Goal: Communication & Community: Answer question/provide support

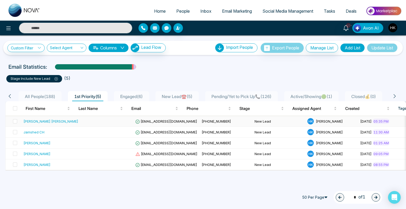
click at [35, 121] on div "[PERSON_NAME] [PERSON_NAME]" at bounding box center [51, 121] width 55 height 5
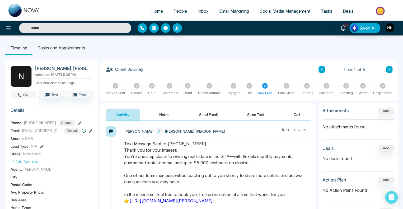
click at [26, 95] on button "Call" at bounding box center [24, 94] width 26 height 7
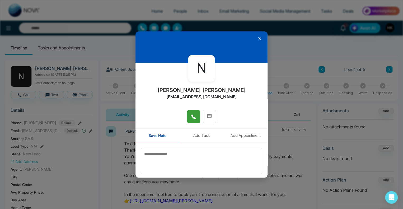
click at [192, 117] on icon at bounding box center [193, 116] width 5 height 5
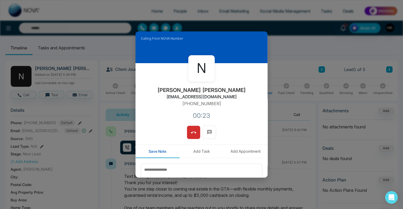
click at [195, 132] on button at bounding box center [193, 132] width 13 height 13
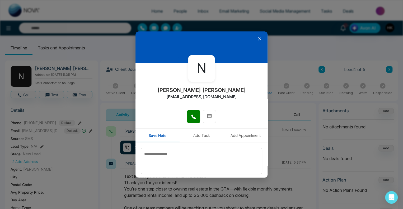
click at [257, 40] on icon at bounding box center [259, 38] width 5 height 5
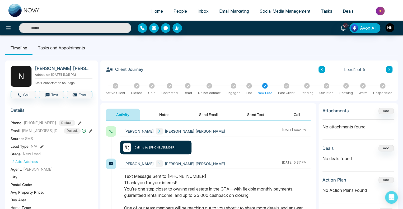
click at [392, 69] on button at bounding box center [390, 69] width 6 height 6
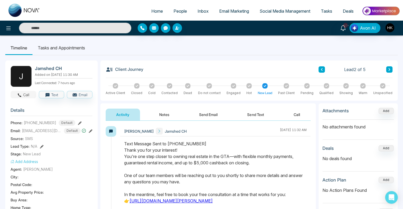
click at [21, 98] on icon "button" at bounding box center [19, 95] width 5 height 5
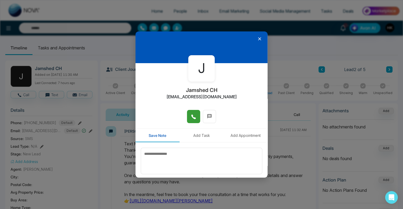
click at [192, 119] on icon at bounding box center [193, 116] width 5 height 5
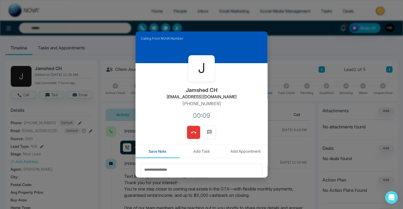
click at [195, 131] on button at bounding box center [193, 132] width 13 height 13
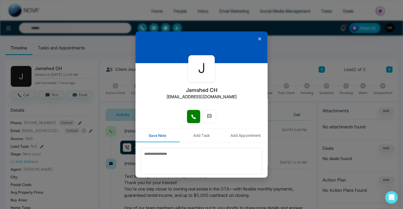
click at [257, 38] on icon at bounding box center [259, 38] width 5 height 5
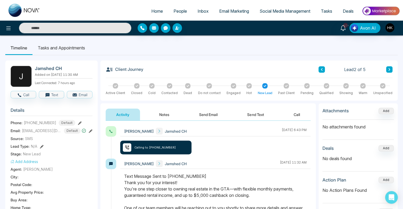
click at [388, 68] on icon at bounding box center [389, 69] width 3 height 3
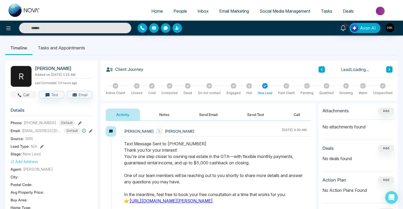
click at [25, 92] on button "Call" at bounding box center [24, 94] width 26 height 7
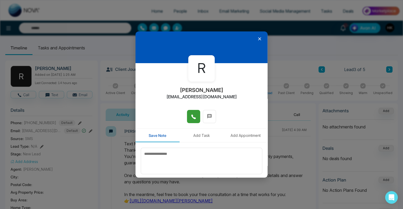
click at [192, 115] on icon at bounding box center [193, 116] width 5 height 5
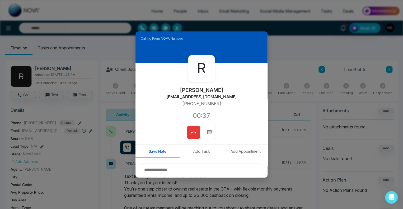
click at [195, 131] on icon at bounding box center [193, 132] width 5 height 5
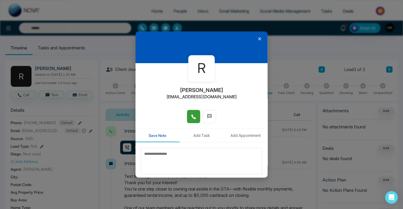
click at [257, 37] on icon at bounding box center [259, 38] width 5 height 5
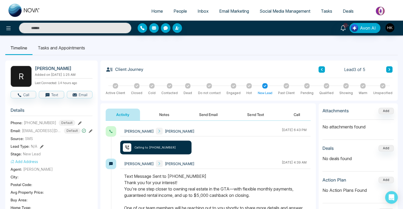
click at [388, 71] on icon at bounding box center [389, 69] width 3 height 3
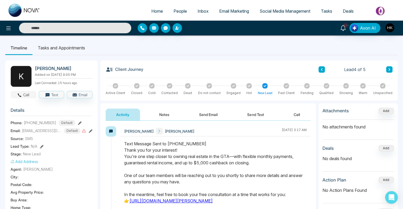
click at [24, 94] on button "Call" at bounding box center [24, 94] width 26 height 7
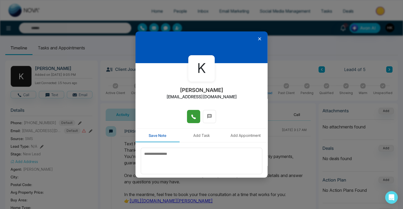
click at [191, 117] on icon at bounding box center [193, 116] width 5 height 5
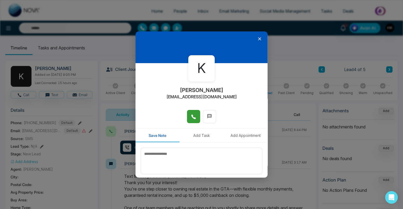
click at [173, 97] on div "K [PERSON_NAME] [EMAIL_ADDRESS][DOMAIN_NAME]" at bounding box center [202, 86] width 132 height 47
drag, startPoint x: 174, startPoint y: 96, endPoint x: 229, endPoint y: 99, distance: 55.1
click at [229, 99] on div "K [PERSON_NAME] [EMAIL_ADDRESS][DOMAIN_NAME]" at bounding box center [202, 86] width 132 height 47
click at [212, 114] on button at bounding box center [209, 116] width 13 height 13
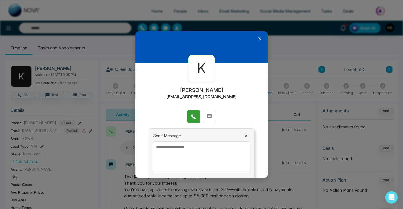
click at [199, 148] on textarea at bounding box center [201, 157] width 97 height 32
click at [229, 147] on textarea "**********" at bounding box center [200, 157] width 94 height 32
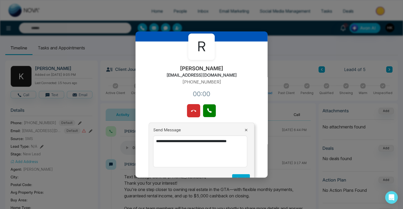
scroll to position [38, 0]
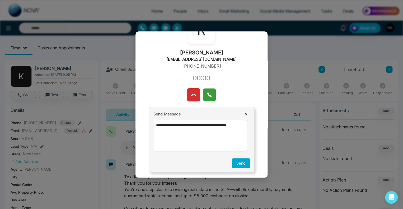
type textarea "**********"
click at [209, 95] on icon at bounding box center [209, 95] width 4 height 4
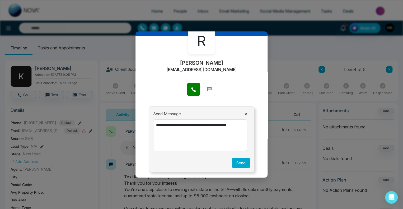
scroll to position [27, 0]
click at [174, 130] on textarea "**********" at bounding box center [200, 136] width 94 height 32
drag, startPoint x: 179, startPoint y: 129, endPoint x: 150, endPoint y: 122, distance: 29.9
click at [150, 122] on div "**********" at bounding box center [202, 140] width 106 height 66
click at [243, 114] on button at bounding box center [246, 114] width 7 height 5
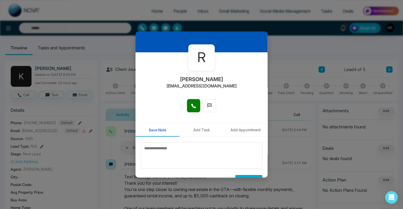
scroll to position [0, 0]
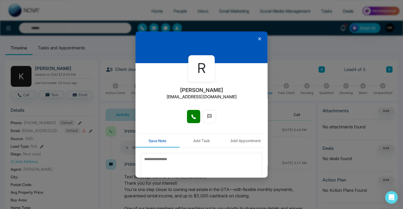
click at [258, 38] on icon at bounding box center [259, 38] width 3 height 3
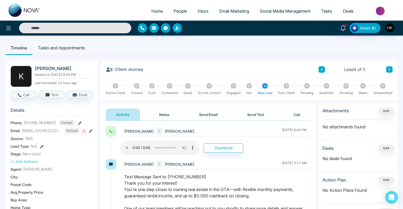
click at [160, 113] on button "Notes" at bounding box center [164, 115] width 31 height 12
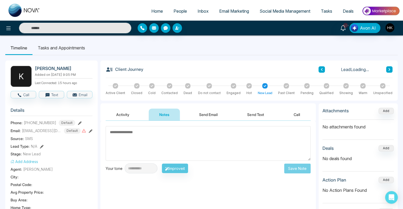
click at [160, 139] on textarea at bounding box center [208, 143] width 205 height 35
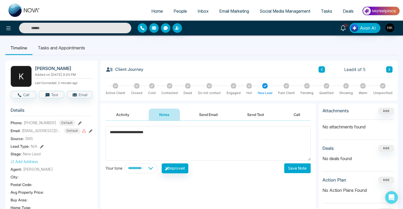
click at [127, 129] on textarea "**********" at bounding box center [208, 143] width 205 height 35
click at [122, 130] on textarea "**********" at bounding box center [208, 143] width 205 height 35
type textarea "**********"
click at [303, 169] on button "Save Note" at bounding box center [297, 168] width 26 height 10
click at [261, 116] on body "**********" at bounding box center [201, 104] width 403 height 209
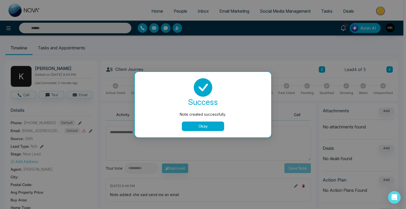
click at [197, 125] on button "Okay" at bounding box center [203, 127] width 42 height 10
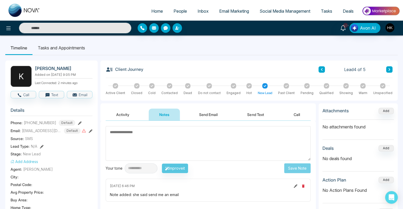
click at [244, 114] on button "Send Text" at bounding box center [256, 115] width 38 height 12
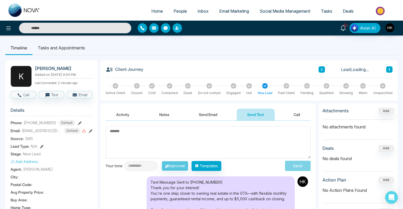
click at [195, 136] on textarea at bounding box center [208, 142] width 205 height 33
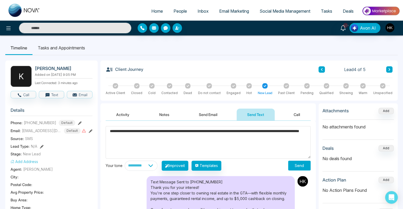
drag, startPoint x: 160, startPoint y: 142, endPoint x: 149, endPoint y: 139, distance: 11.7
click at [149, 139] on textarea "**********" at bounding box center [208, 142] width 205 height 33
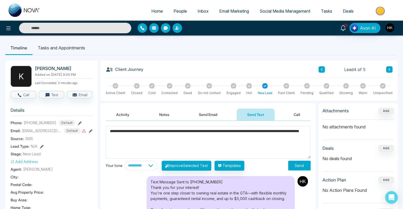
click at [179, 142] on textarea "**********" at bounding box center [208, 142] width 205 height 33
drag, startPoint x: 184, startPoint y: 142, endPoint x: 95, endPoint y: 124, distance: 91.2
type textarea "**********"
click at [302, 163] on button "Send" at bounding box center [299, 166] width 22 height 10
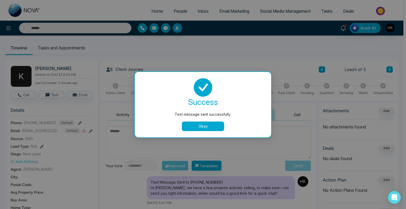
click at [191, 124] on button "Okay" at bounding box center [203, 127] width 42 height 10
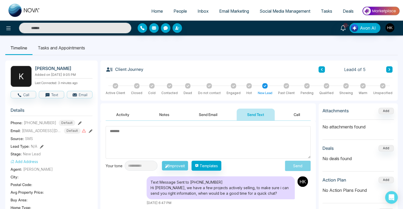
click at [321, 69] on icon at bounding box center [322, 69] width 3 height 3
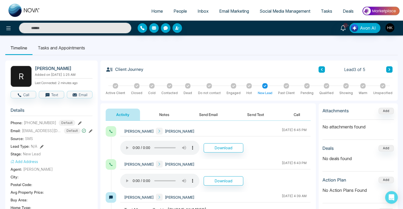
click at [263, 116] on button "Send Text" at bounding box center [256, 115] width 38 height 12
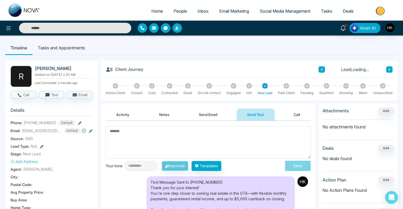
click at [167, 135] on textarea at bounding box center [208, 142] width 205 height 33
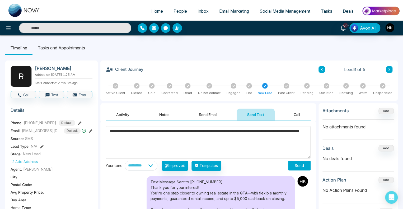
click at [119, 130] on textarea "**********" at bounding box center [208, 142] width 205 height 33
click at [183, 147] on textarea "**********" at bounding box center [208, 142] width 205 height 33
type textarea "**********"
click at [301, 166] on button "Send" at bounding box center [299, 166] width 22 height 10
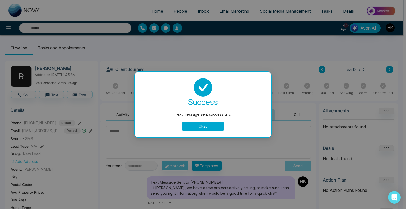
click at [206, 126] on button "Okay" at bounding box center [203, 127] width 42 height 10
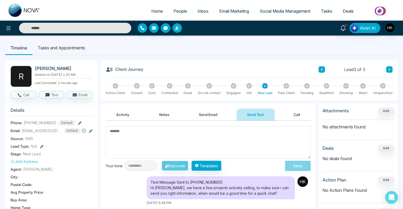
click at [388, 70] on icon at bounding box center [389, 69] width 3 height 3
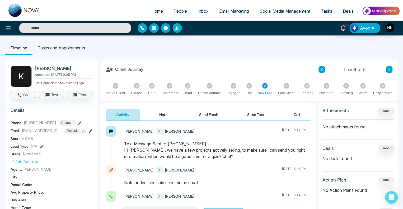
click at [388, 70] on icon at bounding box center [389, 69] width 3 height 3
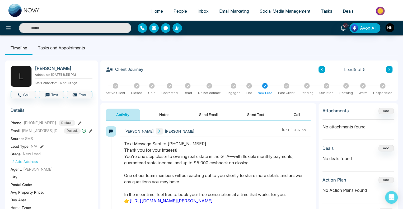
click at [180, 14] on link "People" at bounding box center [180, 11] width 24 height 10
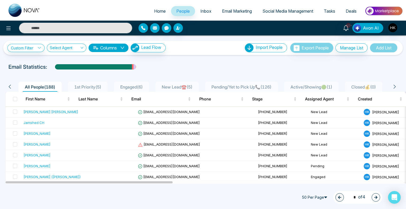
click at [144, 86] on span "Engaged ( 6 )" at bounding box center [131, 86] width 27 height 5
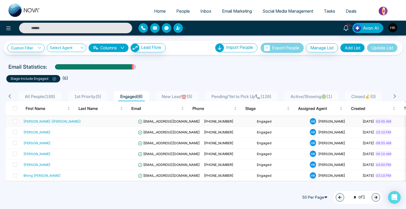
click at [43, 120] on div "[PERSON_NAME] ([PERSON_NAME])" at bounding box center [52, 121] width 57 height 5
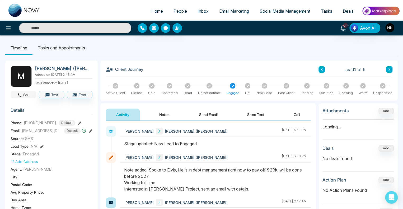
click at [27, 95] on button "Call" at bounding box center [24, 94] width 26 height 7
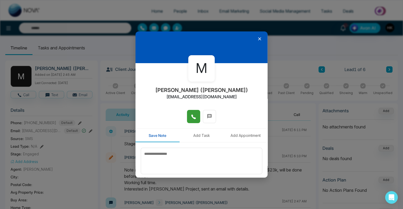
click at [194, 114] on icon at bounding box center [193, 116] width 5 height 5
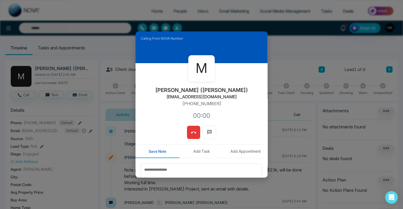
click at [233, 102] on div "M [PERSON_NAME] ([PERSON_NAME]) [EMAIL_ADDRESS][DOMAIN_NAME] [PHONE_NUMBER]:00" at bounding box center [202, 94] width 132 height 63
drag, startPoint x: 182, startPoint y: 97, endPoint x: 227, endPoint y: 97, distance: 44.7
click at [227, 97] on div "M [PERSON_NAME] ([PERSON_NAME]) [EMAIL_ADDRESS][DOMAIN_NAME] [PHONE_NUMBER]:03" at bounding box center [202, 94] width 132 height 63
copy h2 "[EMAIL_ADDRESS][DOMAIN_NAME]"
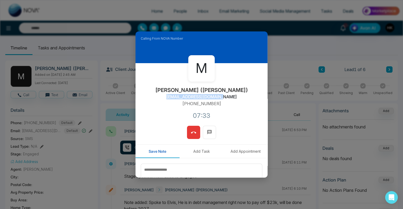
click at [194, 136] on button at bounding box center [193, 132] width 13 height 13
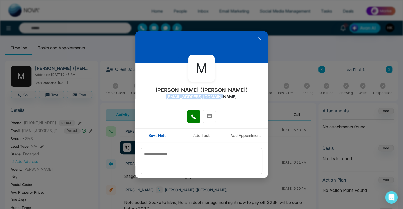
click at [233, 95] on div "M [PERSON_NAME] ([PERSON_NAME]) [EMAIL_ADDRESS][DOMAIN_NAME]" at bounding box center [202, 86] width 132 height 47
drag, startPoint x: 201, startPoint y: 141, endPoint x: 193, endPoint y: 159, distance: 19.7
click at [201, 143] on div "Save Note Add Task Add Appointment Save Note" at bounding box center [202, 161] width 132 height 67
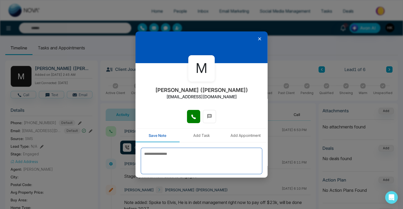
click at [193, 159] on textarea at bounding box center [202, 161] width 122 height 26
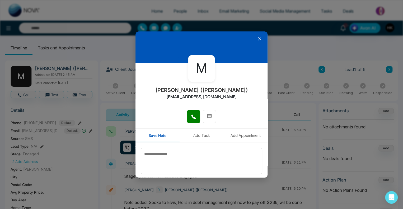
click at [258, 39] on icon at bounding box center [259, 38] width 3 height 3
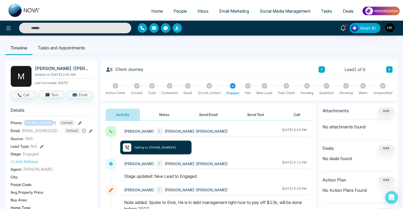
drag, startPoint x: 26, startPoint y: 122, endPoint x: 53, endPoint y: 122, distance: 26.7
click at [53, 122] on div "[PHONE_NUMBER] Default" at bounding box center [50, 123] width 52 height 6
copy span "16477184767"
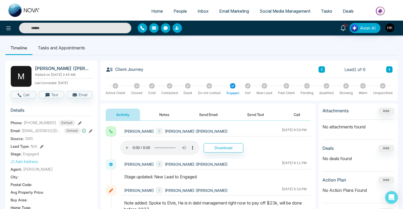
click at [215, 50] on ul "Timeline Tasks and Appointments" at bounding box center [201, 48] width 393 height 14
click at [107, 7] on ul "Home People Inbox Email Marketing Social Media Management Tasks Deals" at bounding box center [222, 11] width 355 height 15
click at [182, 45] on ul "Timeline Tasks and Appointments" at bounding box center [201, 48] width 393 height 14
click at [249, 85] on icon at bounding box center [248, 86] width 3 height 2
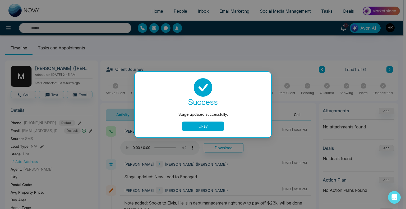
click at [200, 126] on button "Okay" at bounding box center [203, 127] width 42 height 10
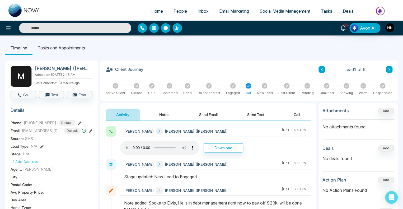
click at [389, 70] on icon at bounding box center [389, 69] width 3 height 3
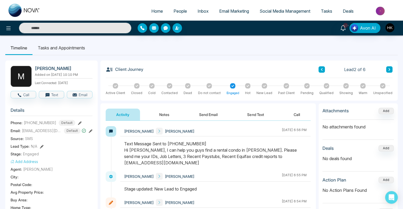
click at [262, 113] on button "Send Text" at bounding box center [256, 115] width 38 height 12
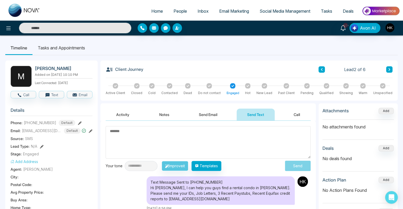
drag, startPoint x: 196, startPoint y: 144, endPoint x: 198, endPoint y: 136, distance: 7.6
click at [196, 143] on textarea at bounding box center [208, 142] width 205 height 33
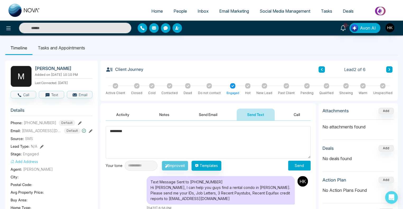
type textarea "*********"
drag, startPoint x: 145, startPoint y: 135, endPoint x: 98, endPoint y: 135, distance: 46.3
click at [388, 70] on button at bounding box center [390, 69] width 6 height 6
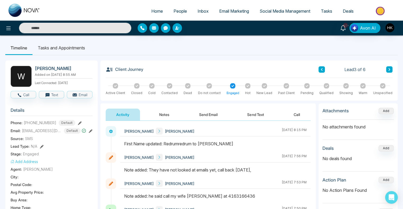
click at [390, 68] on icon at bounding box center [389, 69] width 3 height 3
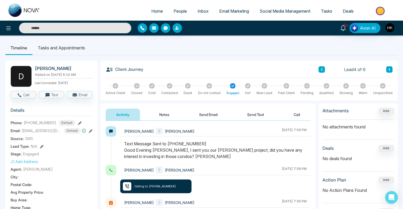
drag, startPoint x: 134, startPoint y: 148, endPoint x: 187, endPoint y: 156, distance: 53.4
click at [187, 156] on div "Text Message Sent to [PHONE_NUMBER] Good Evening [PERSON_NAME], I sent you our …" at bounding box center [215, 150] width 183 height 19
click at [188, 156] on div "Text Message Sent to [PHONE_NUMBER] Good Evening [PERSON_NAME], I sent you our …" at bounding box center [215, 150] width 183 height 19
drag, startPoint x: 168, startPoint y: 158, endPoint x: 201, endPoint y: 157, distance: 32.5
click at [201, 158] on div "Text Message Sent to [PHONE_NUMBER] Good Evening [PERSON_NAME], I sent you our …" at bounding box center [215, 150] width 183 height 19
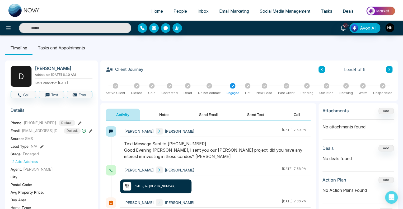
click at [203, 156] on div "Text Message Sent to [PHONE_NUMBER] Good Evening [PERSON_NAME], I sent you our …" at bounding box center [215, 150] width 183 height 19
click at [209, 150] on div "Text Message Sent to [PHONE_NUMBER] Good Evening [PERSON_NAME], I sent you our …" at bounding box center [215, 150] width 183 height 19
click at [389, 68] on icon at bounding box center [390, 69] width 2 height 3
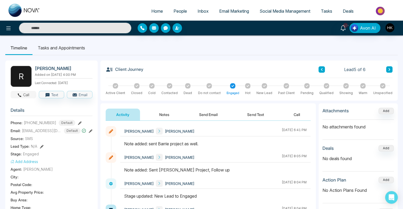
click at [20, 94] on icon "button" at bounding box center [19, 95] width 5 height 5
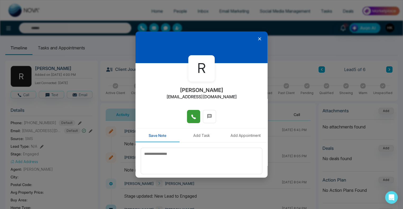
click at [188, 117] on button at bounding box center [193, 116] width 13 height 13
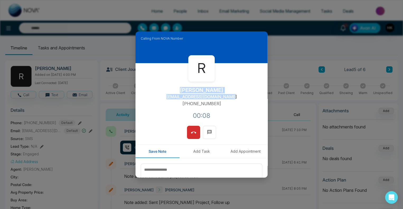
drag, startPoint x: 225, startPoint y: 96, endPoint x: 179, endPoint y: 89, distance: 46.9
click at [179, 89] on div "R [PERSON_NAME] [EMAIL_ADDRESS][DOMAIN_NAME] [PHONE_NUMBER]:08" at bounding box center [202, 94] width 132 height 63
click at [238, 93] on div "R [PERSON_NAME] [EMAIL_ADDRESS][DOMAIN_NAME] [PHONE_NUMBER]:20" at bounding box center [202, 94] width 132 height 63
drag, startPoint x: 231, startPoint y: 97, endPoint x: 178, endPoint y: 88, distance: 53.9
click at [178, 88] on div "R [PERSON_NAME] [EMAIL_ADDRESS][DOMAIN_NAME] [PHONE_NUMBER]:23" at bounding box center [202, 94] width 132 height 63
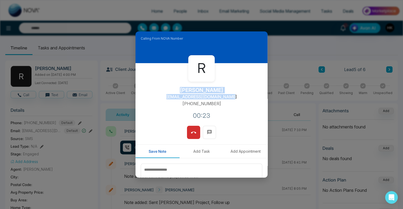
click at [180, 92] on h2 "[PERSON_NAME]" at bounding box center [202, 90] width 44 height 6
drag, startPoint x: 180, startPoint y: 89, endPoint x: 233, endPoint y: 97, distance: 53.7
click at [233, 97] on div "R [PERSON_NAME] [EMAIL_ADDRESS][DOMAIN_NAME] [PHONE_NUMBER]:31" at bounding box center [202, 94] width 132 height 63
click at [233, 97] on div "R [PERSON_NAME] [EMAIL_ADDRESS][DOMAIN_NAME] [PHONE_NUMBER]:32" at bounding box center [202, 94] width 132 height 63
drag, startPoint x: 233, startPoint y: 97, endPoint x: 178, endPoint y: 91, distance: 55.3
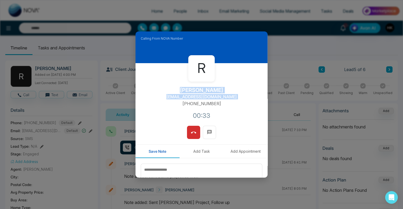
click at [178, 91] on div "R [PERSON_NAME] [EMAIL_ADDRESS][DOMAIN_NAME] [PHONE_NUMBER]:33" at bounding box center [202, 94] width 132 height 63
drag, startPoint x: 179, startPoint y: 90, endPoint x: 231, endPoint y: 95, distance: 52.4
click at [231, 95] on div "R [PERSON_NAME] [EMAIL_ADDRESS][DOMAIN_NAME] [PHONE_NUMBER]:35" at bounding box center [202, 94] width 132 height 63
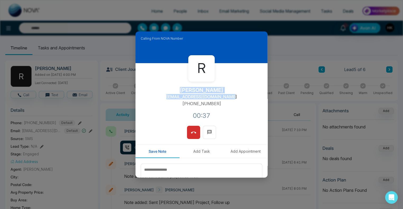
drag, startPoint x: 231, startPoint y: 97, endPoint x: 178, endPoint y: 91, distance: 53.8
click at [178, 91] on div "R [PERSON_NAME] [EMAIL_ADDRESS][DOMAIN_NAME] [PHONE_NUMBER]:37" at bounding box center [202, 94] width 132 height 63
drag, startPoint x: 178, startPoint y: 90, endPoint x: 231, endPoint y: 96, distance: 53.5
click at [231, 96] on div "R [PERSON_NAME] [EMAIL_ADDRESS][DOMAIN_NAME] [PHONE_NUMBER]:39" at bounding box center [202, 94] width 132 height 63
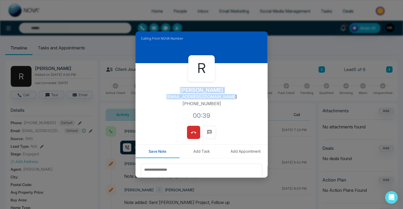
click at [231, 96] on div "R [PERSON_NAME] [EMAIL_ADDRESS][DOMAIN_NAME] [PHONE_NUMBER]:39" at bounding box center [202, 94] width 132 height 63
drag, startPoint x: 231, startPoint y: 96, endPoint x: 179, endPoint y: 89, distance: 53.1
click at [179, 89] on div "R [PERSON_NAME] [EMAIL_ADDRESS][DOMAIN_NAME] [PHONE_NUMBER]:40" at bounding box center [202, 94] width 132 height 63
click at [242, 97] on div "R [PERSON_NAME] [EMAIL_ADDRESS][DOMAIN_NAME] [PHONE_NUMBER]:06" at bounding box center [202, 94] width 132 height 63
drag, startPoint x: 238, startPoint y: 97, endPoint x: 178, endPoint y: 88, distance: 60.5
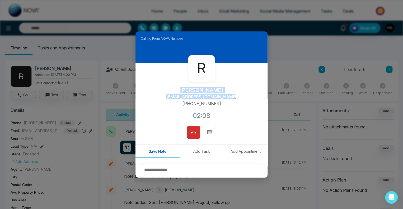
click at [178, 88] on div "R [PERSON_NAME] [EMAIL_ADDRESS][DOMAIN_NAME] [PHONE_NUMBER]:08" at bounding box center [202, 94] width 132 height 63
click at [180, 91] on h2 "[PERSON_NAME]" at bounding box center [202, 90] width 44 height 6
click at [180, 90] on h2 "[PERSON_NAME]" at bounding box center [202, 90] width 44 height 6
drag, startPoint x: 179, startPoint y: 89, endPoint x: 232, endPoint y: 97, distance: 53.1
click at [232, 97] on div "R [PERSON_NAME] [EMAIL_ADDRESS][DOMAIN_NAME] [PHONE_NUMBER]:10" at bounding box center [202, 94] width 132 height 63
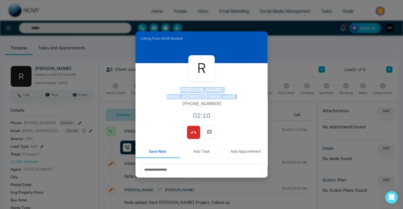
click at [232, 97] on div "R [PERSON_NAME] [EMAIL_ADDRESS][DOMAIN_NAME] [PHONE_NUMBER]:10" at bounding box center [202, 94] width 132 height 63
drag, startPoint x: 232, startPoint y: 97, endPoint x: 174, endPoint y: 88, distance: 57.9
click at [174, 88] on div "R [PERSON_NAME] [EMAIL_ADDRESS][DOMAIN_NAME] [PHONE_NUMBER]:12" at bounding box center [202, 94] width 132 height 63
drag, startPoint x: 179, startPoint y: 89, endPoint x: 234, endPoint y: 94, distance: 54.7
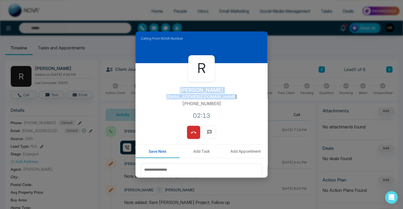
click at [234, 94] on div "R [PERSON_NAME] [EMAIL_ADDRESS][DOMAIN_NAME] [PHONE_NUMBER]:13" at bounding box center [202, 94] width 132 height 63
drag, startPoint x: 231, startPoint y: 97, endPoint x: 174, endPoint y: 87, distance: 57.2
click at [174, 87] on div "R [PERSON_NAME] [EMAIL_ADDRESS][DOMAIN_NAME] [PHONE_NUMBER]:18" at bounding box center [202, 94] width 132 height 63
click at [249, 90] on div "R [PERSON_NAME] [EMAIL_ADDRESS][DOMAIN_NAME] [PHONE_NUMBER]:34" at bounding box center [202, 94] width 132 height 63
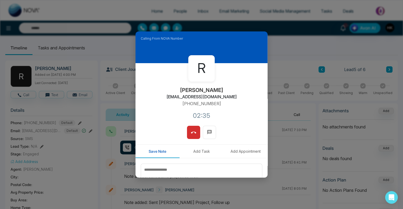
click at [241, 96] on div "R [PERSON_NAME] [EMAIL_ADDRESS][DOMAIN_NAME] [PHONE_NUMBER]:35" at bounding box center [202, 94] width 132 height 63
click at [194, 132] on icon at bounding box center [193, 133] width 5 height 2
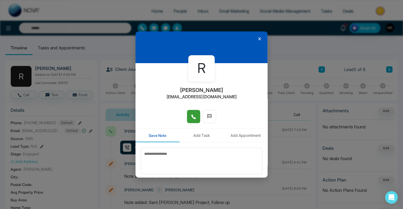
click at [258, 38] on icon at bounding box center [259, 38] width 3 height 3
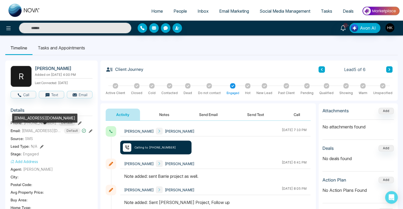
click at [30, 130] on span "[EMAIL_ADDRESS][DOMAIN_NAME]" at bounding box center [42, 131] width 40 height 6
copy span "[EMAIL_ADDRESS][DOMAIN_NAME]"
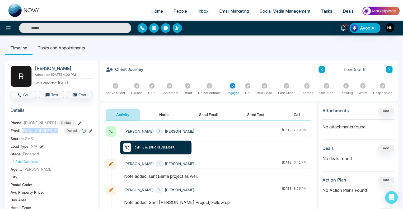
click at [166, 113] on button "Notes" at bounding box center [164, 115] width 31 height 12
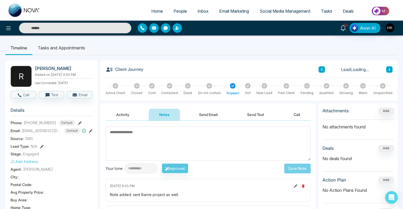
click at [150, 141] on textarea at bounding box center [208, 143] width 205 height 35
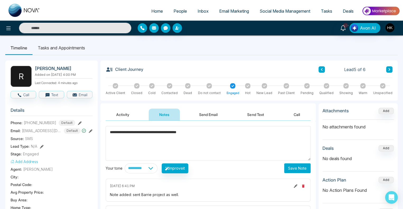
click at [160, 134] on textarea "**********" at bounding box center [208, 143] width 205 height 35
click at [178, 131] on textarea "**********" at bounding box center [208, 143] width 205 height 35
drag, startPoint x: 209, startPoint y: 135, endPoint x: 212, endPoint y: 136, distance: 2.9
click at [210, 135] on textarea "**********" at bounding box center [208, 143] width 205 height 35
type textarea "**********"
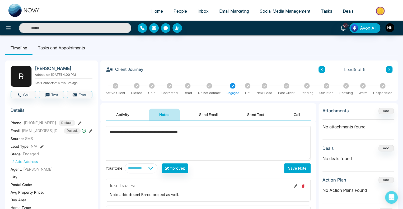
click at [294, 169] on button "Save Note" at bounding box center [297, 168] width 26 height 10
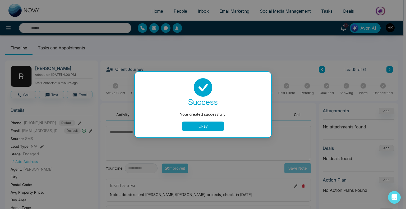
click at [208, 123] on button "Okay" at bounding box center [203, 127] width 42 height 10
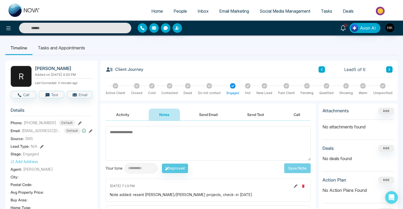
click at [208, 138] on textarea at bounding box center [208, 143] width 205 height 35
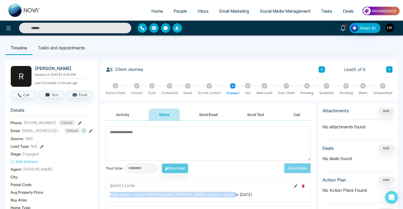
drag, startPoint x: 188, startPoint y: 198, endPoint x: 108, endPoint y: 194, distance: 80.5
click at [108, 194] on div "[DATE] 7:13 PM Note added: resent [PERSON_NAME]/[PERSON_NAME] projects, check-i…" at bounding box center [208, 190] width 205 height 23
copy div "Note added: resent [PERSON_NAME]/[PERSON_NAME] projects, check-in [DATE]"
click at [388, 70] on button at bounding box center [390, 69] width 6 height 6
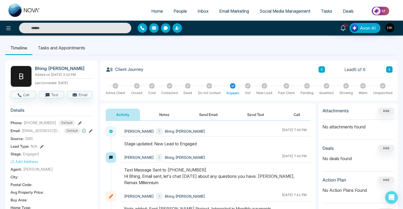
drag, startPoint x: 224, startPoint y: 178, endPoint x: 312, endPoint y: 177, distance: 88.3
click at [252, 177] on div "Text Message Sent to [PHONE_NUMBER] Hi Bhing, Email sent, let's chat [DATE] abo…" at bounding box center [215, 176] width 183 height 19
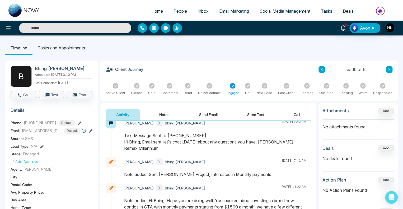
scroll to position [35, 0]
click at [187, 86] on icon at bounding box center [188, 86] width 3 height 2
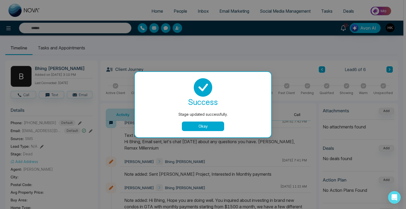
click at [205, 127] on button "Okay" at bounding box center [203, 127] width 42 height 10
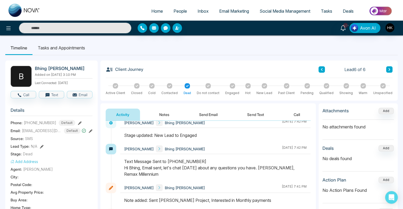
click at [178, 11] on span "People" at bounding box center [180, 10] width 13 height 5
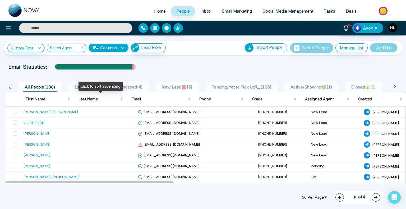
click at [86, 86] on div "Click to sort ascending" at bounding box center [101, 86] width 44 height 9
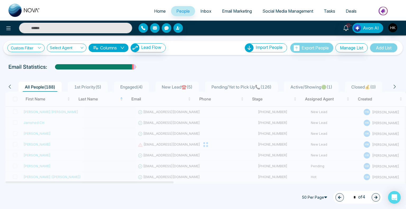
click at [174, 63] on div "Email Statistics:" at bounding box center [202, 67] width 389 height 8
click at [86, 84] on span "1st Priority ( 5 )" at bounding box center [87, 86] width 31 height 5
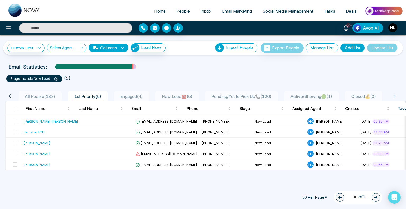
click at [322, 47] on button "Manage List" at bounding box center [322, 47] width 32 height 9
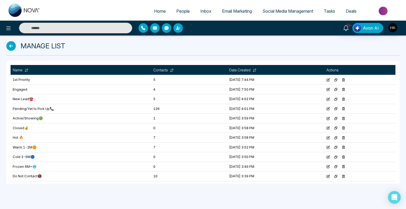
click at [21, 79] on td "1st Priority" at bounding box center [81, 80] width 141 height 10
click at [345, 79] on icon at bounding box center [343, 79] width 3 height 3
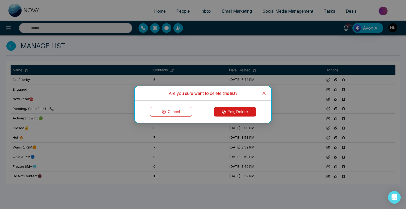
click at [245, 112] on button "Yes, Delete" at bounding box center [235, 112] width 42 height 10
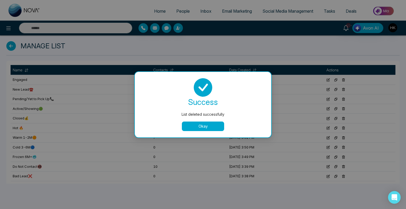
click at [214, 126] on button "Okay" at bounding box center [203, 127] width 42 height 10
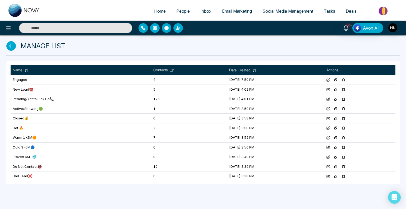
click at [181, 13] on span "People" at bounding box center [182, 10] width 13 height 5
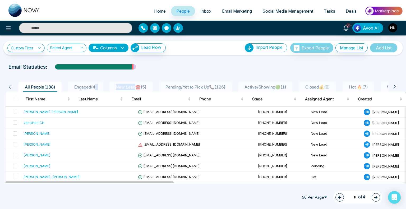
drag, startPoint x: 139, startPoint y: 87, endPoint x: 98, endPoint y: 87, distance: 40.5
click at [98, 87] on ul "All People ( 188 ) Engaged ( 4 ) New Lead☎️ ( 5 ) Pending/Yet to Pick Up📞 ( 126…" at bounding box center [202, 87] width 372 height 10
click at [279, 71] on div at bounding box center [203, 72] width 400 height 2
click at [346, 46] on button "Manage List" at bounding box center [352, 47] width 32 height 9
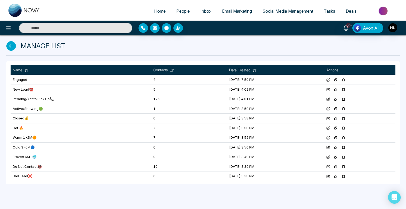
drag, startPoint x: 248, startPoint y: 90, endPoint x: 249, endPoint y: 77, distance: 12.7
click at [249, 77] on tbody "Engaged 4 [DATE] 7:50 PM New Lead☎️ 5 [DATE] 4:02 PM Pending/Yet to Pick Up📞 12…" at bounding box center [203, 128] width 385 height 106
click at [251, 95] on td "[DATE] 4:01 PM" at bounding box center [275, 99] width 97 height 10
click at [133, 80] on td "Engaged" at bounding box center [81, 80] width 141 height 10
drag, startPoint x: 26, startPoint y: 89, endPoint x: 33, endPoint y: 76, distance: 14.4
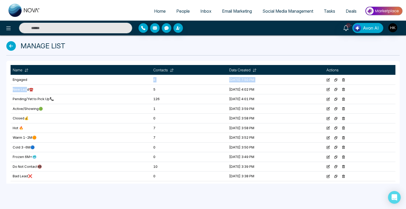
click at [33, 76] on tbody "Engaged 4 [DATE] 7:50 PM New Lead☎️ 5 [DATE] 4:02 PM Pending/Yet to Pick Up📞 12…" at bounding box center [203, 128] width 385 height 106
click at [58, 92] on td "New Lead☎️" at bounding box center [81, 90] width 141 height 10
click at [184, 12] on span "People" at bounding box center [182, 10] width 13 height 5
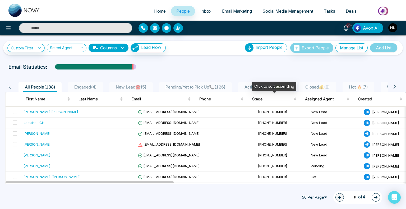
click at [270, 88] on div "Click to sort ascending" at bounding box center [274, 86] width 44 height 9
click at [363, 86] on span "Hot 🔥 ( 7 )" at bounding box center [358, 86] width 23 height 5
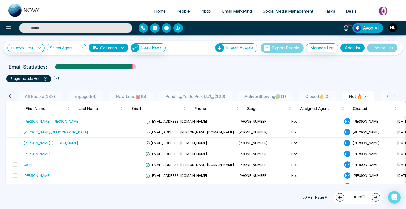
click at [52, 30] on input "text" at bounding box center [75, 28] width 113 height 11
paste input "**********"
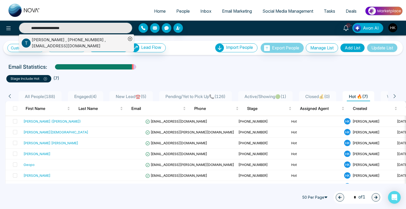
type input "**********"
click at [82, 43] on div "[PERSON_NAME] , [PHONE_NUMBER] , [EMAIL_ADDRESS][DOMAIN_NAME]" at bounding box center [79, 43] width 94 height 12
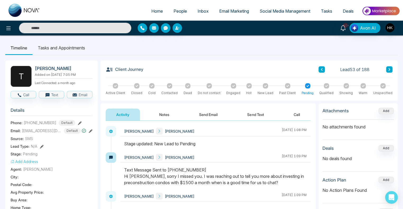
click at [159, 113] on button "Notes" at bounding box center [164, 115] width 31 height 12
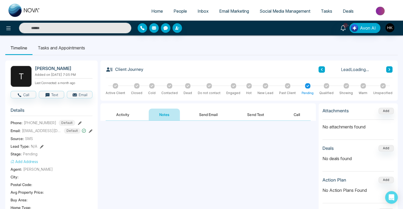
click at [166, 136] on textarea at bounding box center [208, 144] width 205 height 35
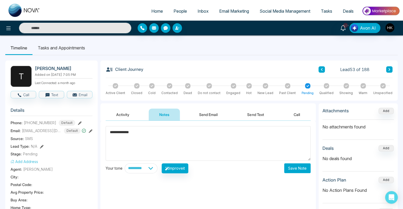
type textarea "**********"
click at [295, 170] on button "Save Note" at bounding box center [297, 168] width 26 height 10
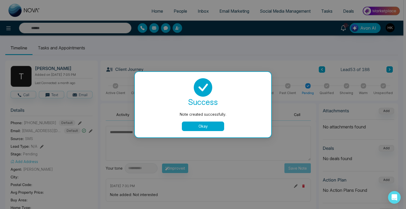
click at [203, 128] on button "Okay" at bounding box center [203, 127] width 42 height 10
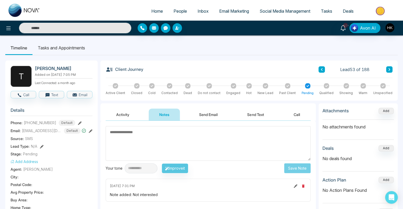
click at [187, 86] on icon at bounding box center [188, 86] width 3 height 3
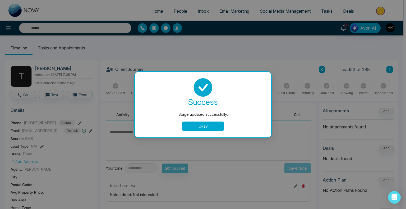
click at [213, 126] on button "Okay" at bounding box center [203, 127] width 42 height 10
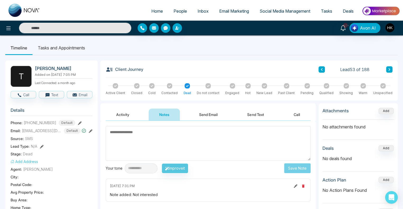
click at [62, 28] on input "text" at bounding box center [75, 28] width 112 height 11
paste input "**********"
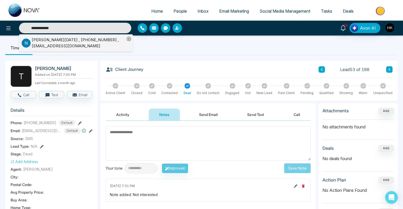
type input "**********"
click at [63, 43] on div "[PERSON_NAME][DATE] , [PHONE_NUMBER] , [EMAIL_ADDRESS][DOMAIN_NAME]" at bounding box center [78, 43] width 93 height 12
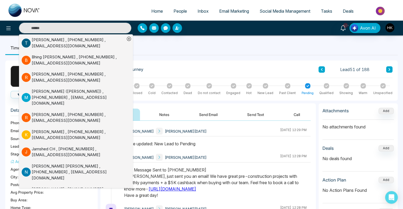
click at [248, 146] on div "Stage updated: New Lead to Pending" at bounding box center [215, 144] width 183 height 6
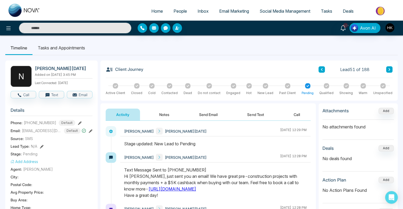
click at [36, 131] on span "[EMAIL_ADDRESS][DOMAIN_NAME]" at bounding box center [42, 131] width 40 height 6
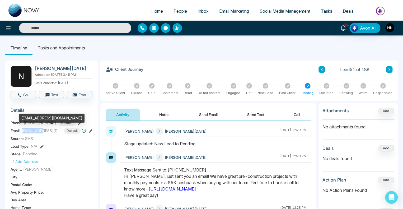
click at [36, 131] on span "[EMAIL_ADDRESS][DOMAIN_NAME]" at bounding box center [42, 131] width 40 height 6
copy span "[EMAIL_ADDRESS][DOMAIN_NAME]"
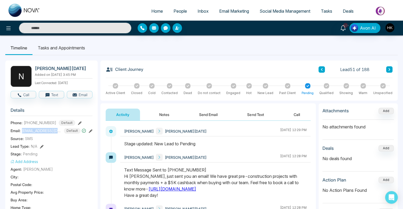
click at [260, 113] on button "Send Text" at bounding box center [256, 115] width 38 height 12
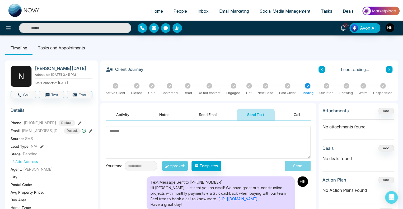
click at [134, 141] on textarea at bounding box center [208, 142] width 205 height 33
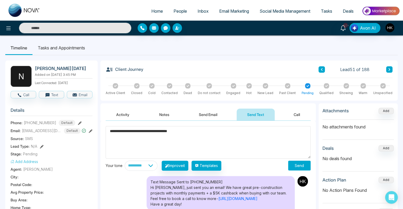
paste textarea "**********"
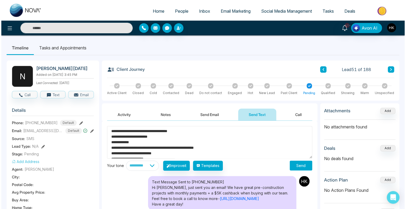
scroll to position [58, 0]
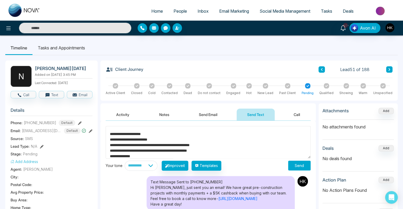
type textarea "**********"
click at [296, 166] on button "Send" at bounding box center [299, 166] width 22 height 10
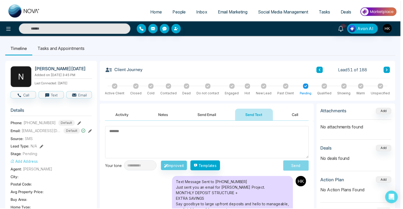
scroll to position [0, 0]
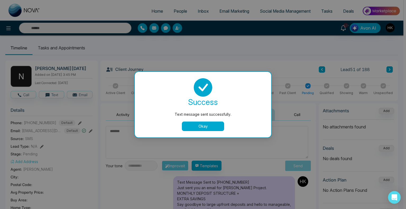
click at [220, 127] on button "Okay" at bounding box center [203, 127] width 42 height 10
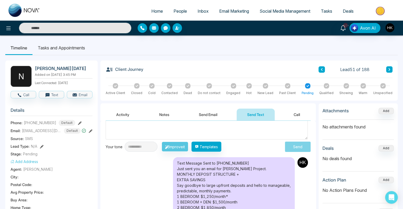
scroll to position [39, 0]
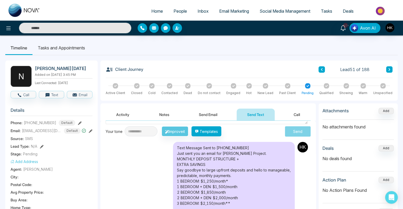
drag, startPoint x: 201, startPoint y: 174, endPoint x: 268, endPoint y: 175, distance: 66.9
click at [256, 175] on div "Text Message Sent to [PHONE_NUMBER] Just sent you an email for [PERSON_NAME] Pr…" at bounding box center [234, 192] width 122 height 101
click at [268, 175] on div "Text Message Sent to [PHONE_NUMBER] Just sent you an email for [PERSON_NAME] Pr…" at bounding box center [234, 192] width 122 height 101
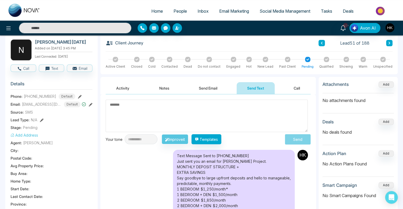
scroll to position [0, 0]
